Goal: Information Seeking & Learning: Learn about a topic

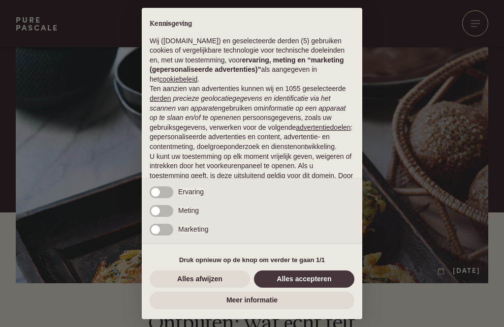
click at [306, 279] on button "Alles accepteren" at bounding box center [304, 280] width 100 height 18
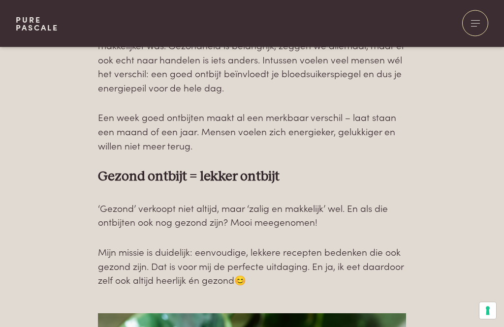
scroll to position [608, 0]
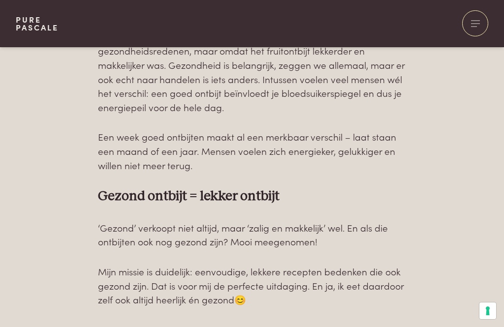
click at [476, 25] on div at bounding box center [475, 23] width 26 height 26
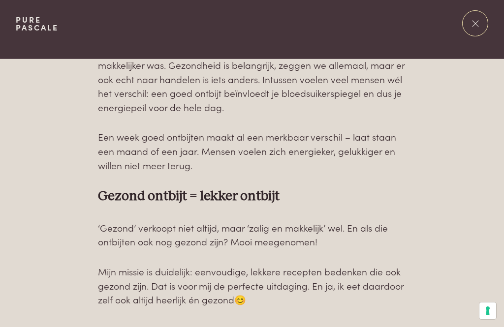
scroll to position [0, 0]
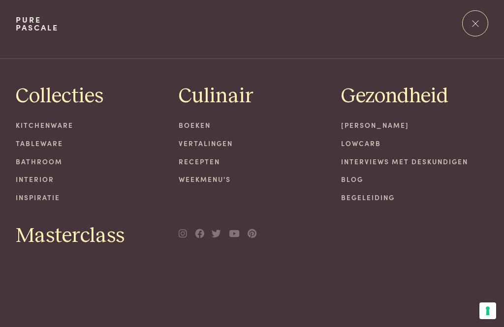
click at [87, 246] on span "Masterclass" at bounding box center [70, 236] width 109 height 26
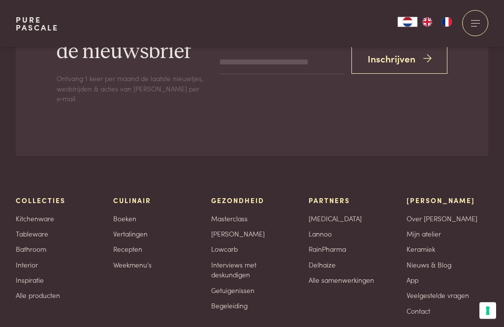
scroll to position [3130, 0]
click at [235, 213] on link "Masterclass" at bounding box center [229, 218] width 36 height 10
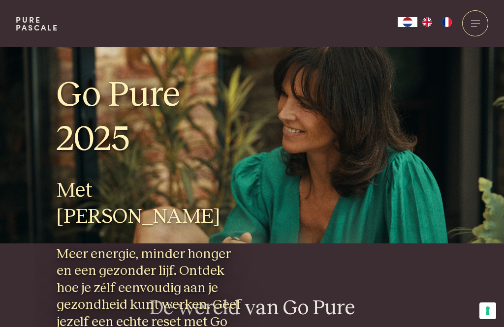
click at [475, 29] on div at bounding box center [475, 23] width 26 height 26
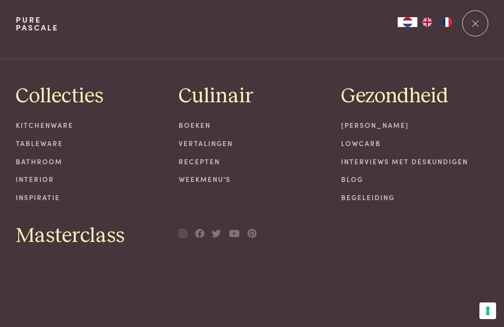
click at [427, 163] on link "Interviews met deskundigen" at bounding box center [414, 162] width 147 height 10
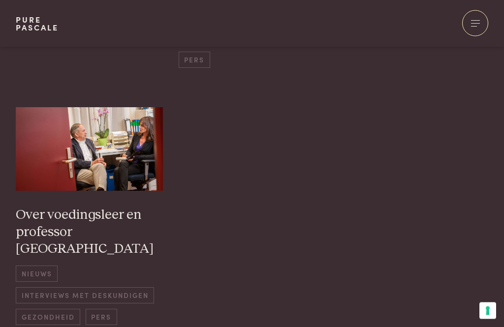
scroll to position [749, 0]
